Goal: Find specific page/section: Find specific page/section

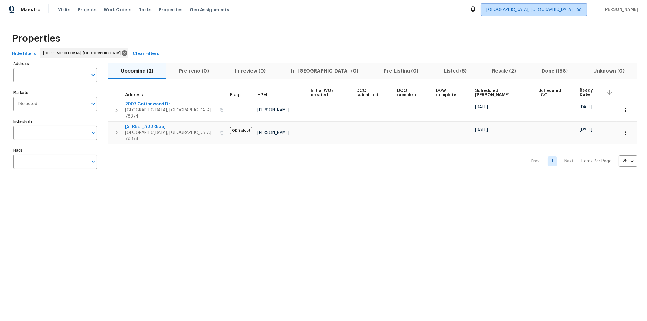
click at [561, 9] on span "[GEOGRAPHIC_DATA], [GEOGRAPHIC_DATA]" at bounding box center [530, 10] width 86 height 6
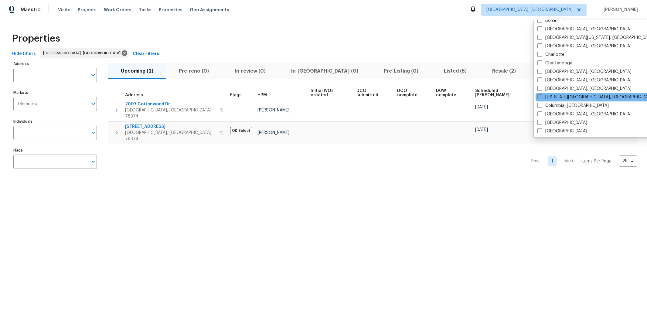
scroll to position [81, 0]
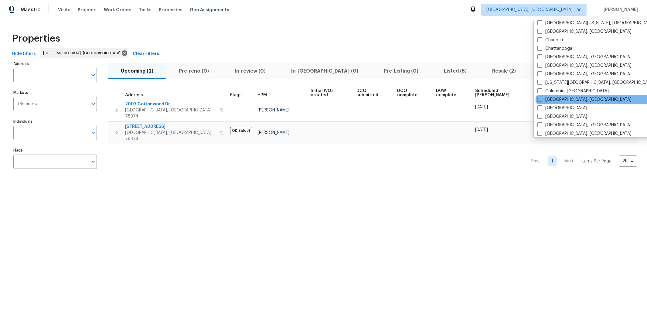
click at [542, 99] on span at bounding box center [540, 99] width 5 height 5
click at [542, 99] on input "[GEOGRAPHIC_DATA], [GEOGRAPHIC_DATA]" at bounding box center [540, 99] width 4 height 4
checkbox input "true"
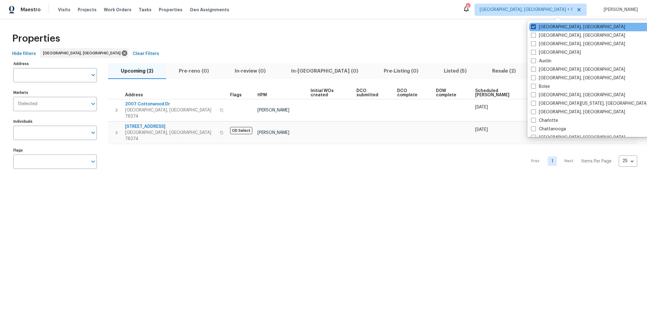
click at [534, 26] on span at bounding box center [533, 26] width 5 height 5
click at [534, 26] on input "[GEOGRAPHIC_DATA], [GEOGRAPHIC_DATA]" at bounding box center [533, 26] width 4 height 4
checkbox input "false"
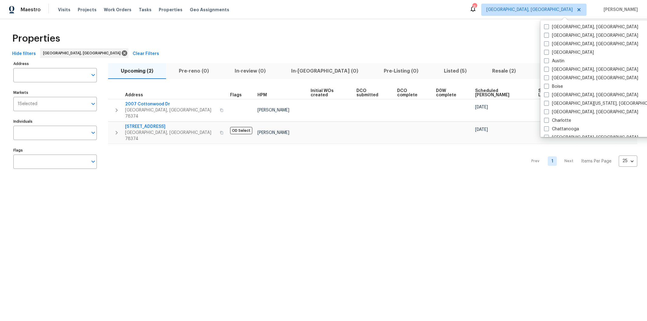
click at [266, 26] on div "Properties Hide filters [DATE][GEOGRAPHIC_DATA] Clear Filters Address Address M…" at bounding box center [323, 102] width 647 height 166
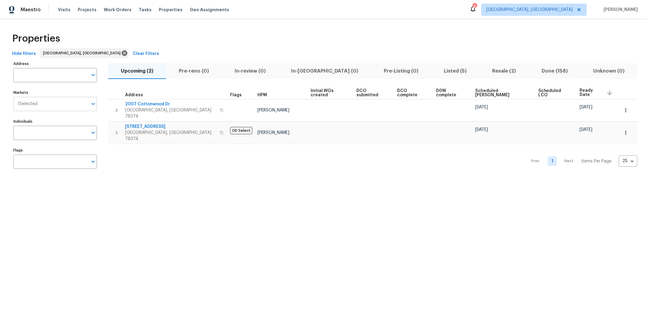
click at [46, 108] on input "Markets" at bounding box center [62, 104] width 50 height 14
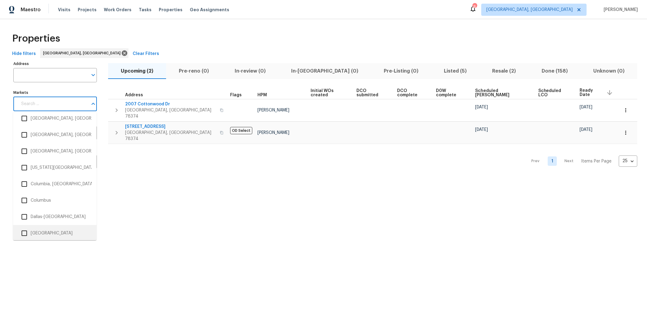
scroll to position [279, 0]
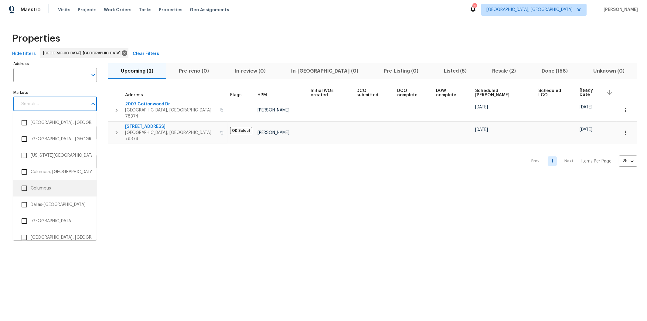
click at [25, 187] on input "checkbox" at bounding box center [24, 188] width 13 height 13
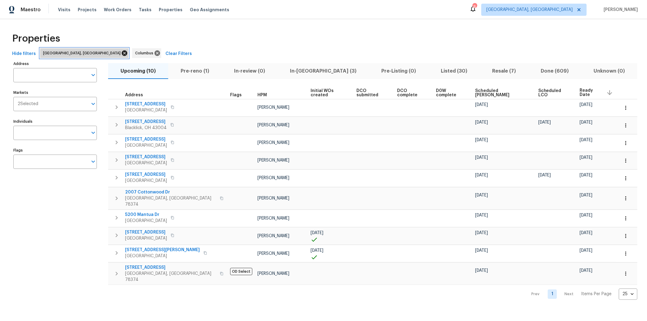
click at [122, 53] on icon at bounding box center [124, 52] width 5 height 5
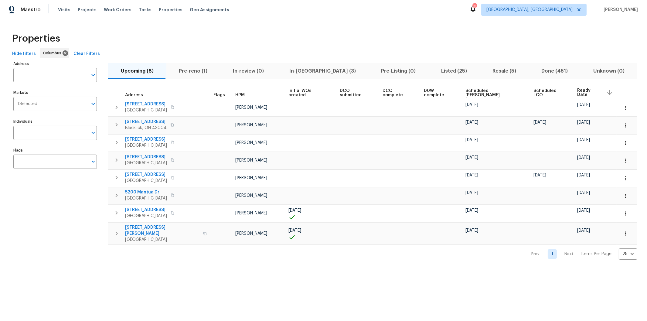
click at [484, 73] on span "Resale (5)" at bounding box center [505, 71] width 42 height 9
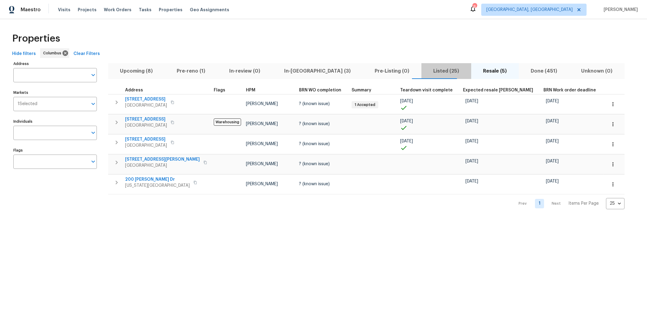
click at [425, 70] on span "Listed (25)" at bounding box center [446, 71] width 43 height 9
